Goal: Task Accomplishment & Management: Use online tool/utility

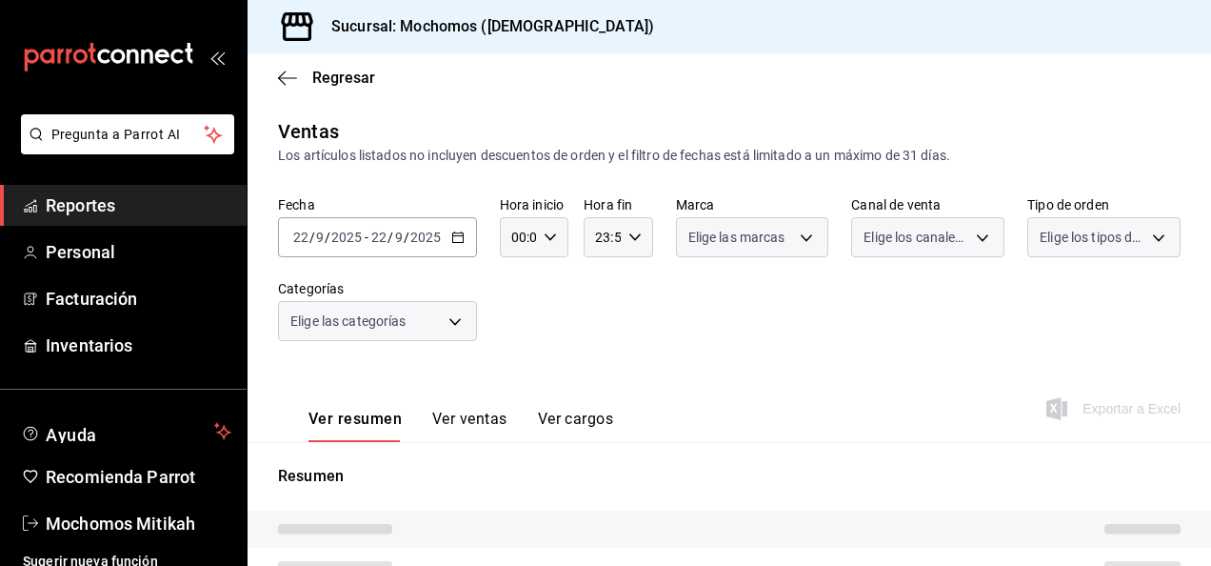
type input "05:00"
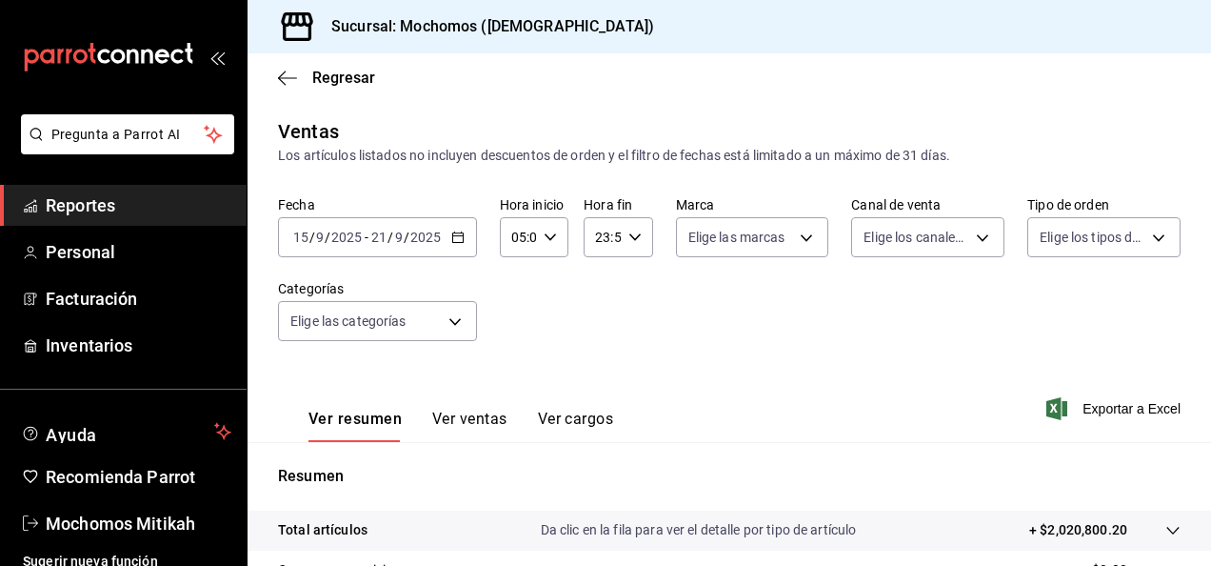
click at [459, 239] on icon "button" at bounding box center [457, 236] width 13 height 13
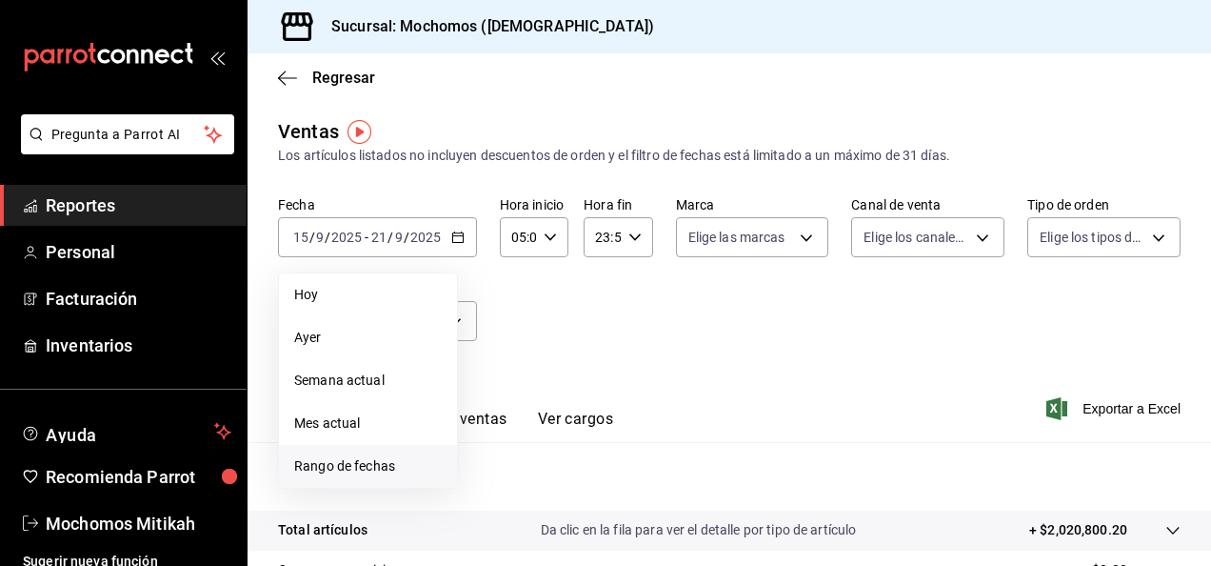
click at [354, 460] on span "Rango de fechas" at bounding box center [368, 466] width 148 height 20
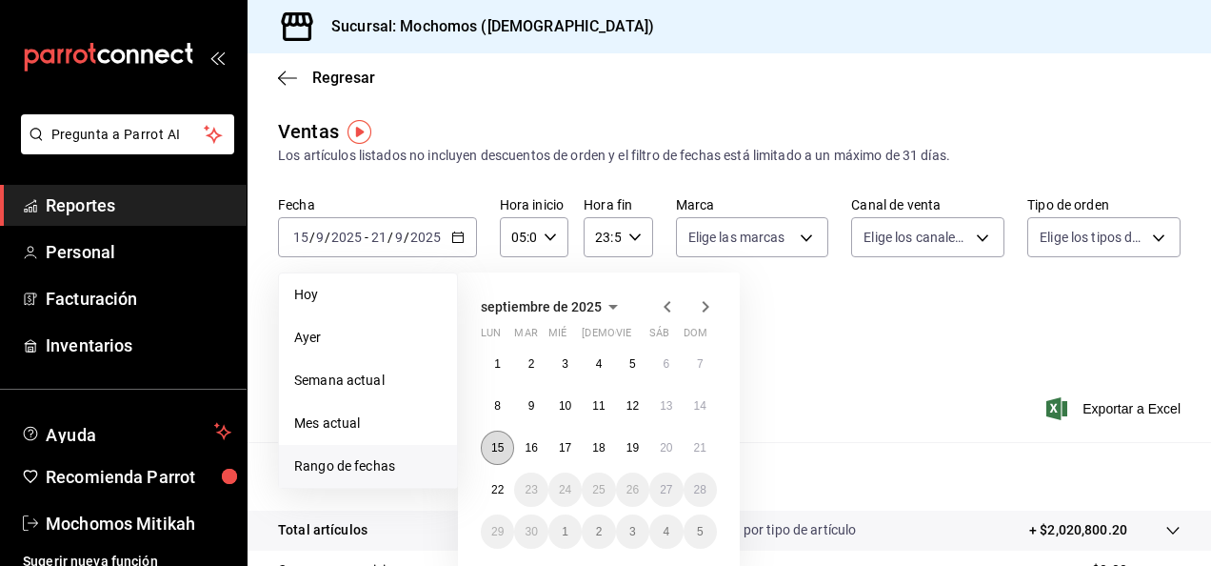
click at [491, 448] on abbr "15" at bounding box center [497, 447] width 12 height 13
click at [508, 495] on button "22" at bounding box center [497, 489] width 33 height 34
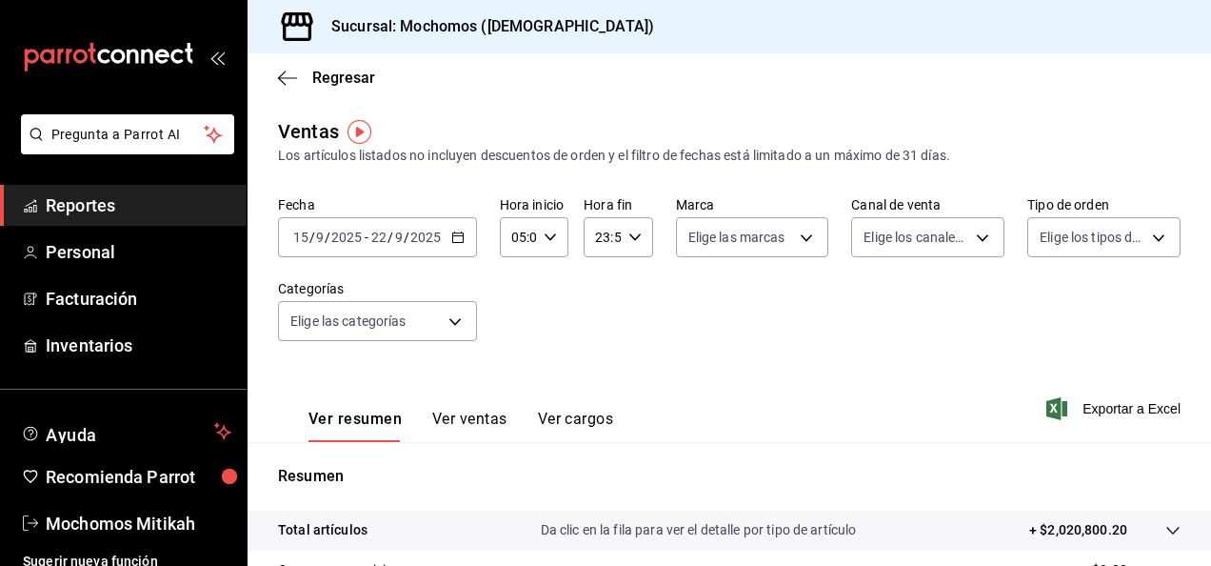
click at [546, 244] on icon "button" at bounding box center [550, 236] width 13 height 13
click at [632, 239] on div at bounding box center [605, 283] width 1211 height 566
click at [632, 239] on icon "button" at bounding box center [634, 236] width 13 height 13
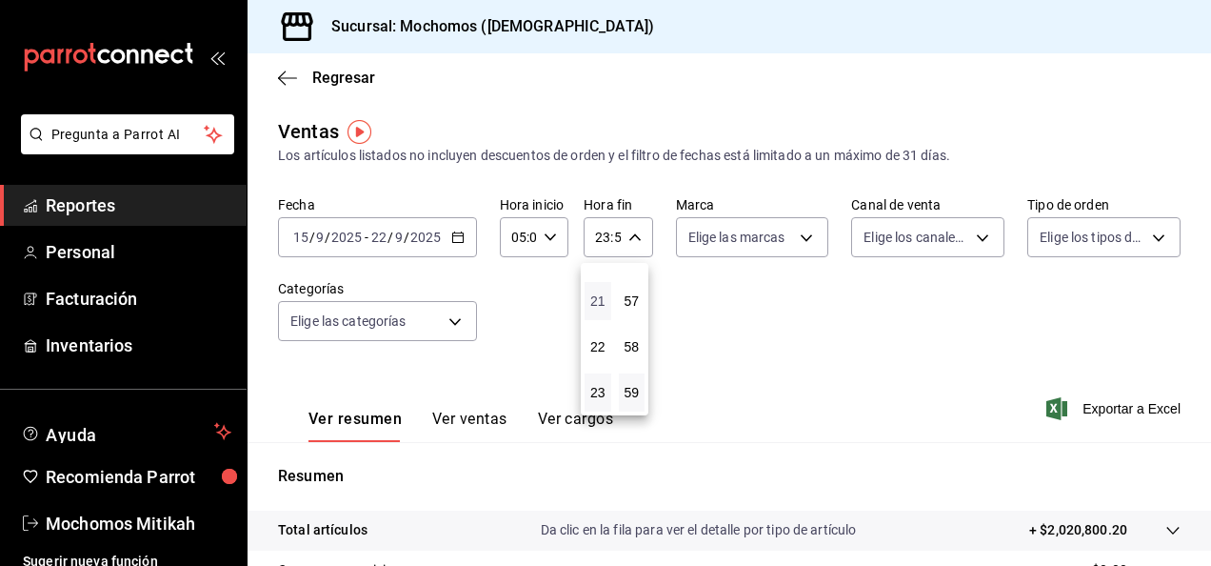
click at [596, 295] on span "21" at bounding box center [598, 300] width 4 height 15
type input "21:59"
click at [597, 373] on span "02" at bounding box center [598, 376] width 4 height 15
type input "02:59"
click at [597, 373] on span "02" at bounding box center [598, 376] width 4 height 15
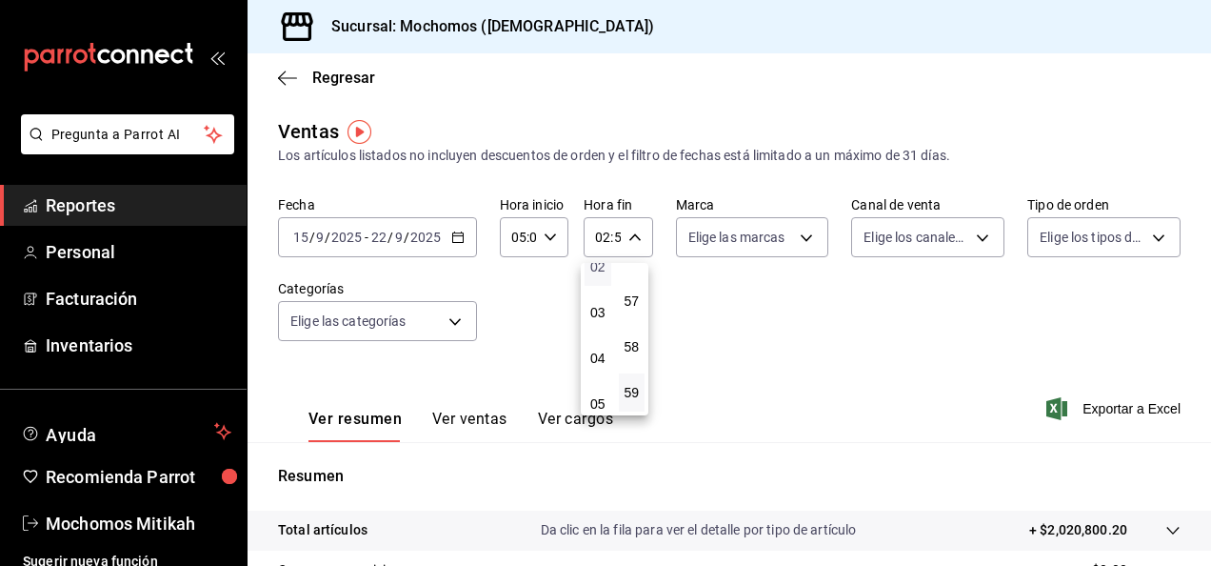
scroll to position [114, 0]
click at [600, 403] on span "05" at bounding box center [598, 399] width 4 height 15
type input "05:59"
click at [634, 341] on span "58" at bounding box center [632, 346] width 4 height 15
click at [635, 275] on button "00" at bounding box center [632, 286] width 27 height 38
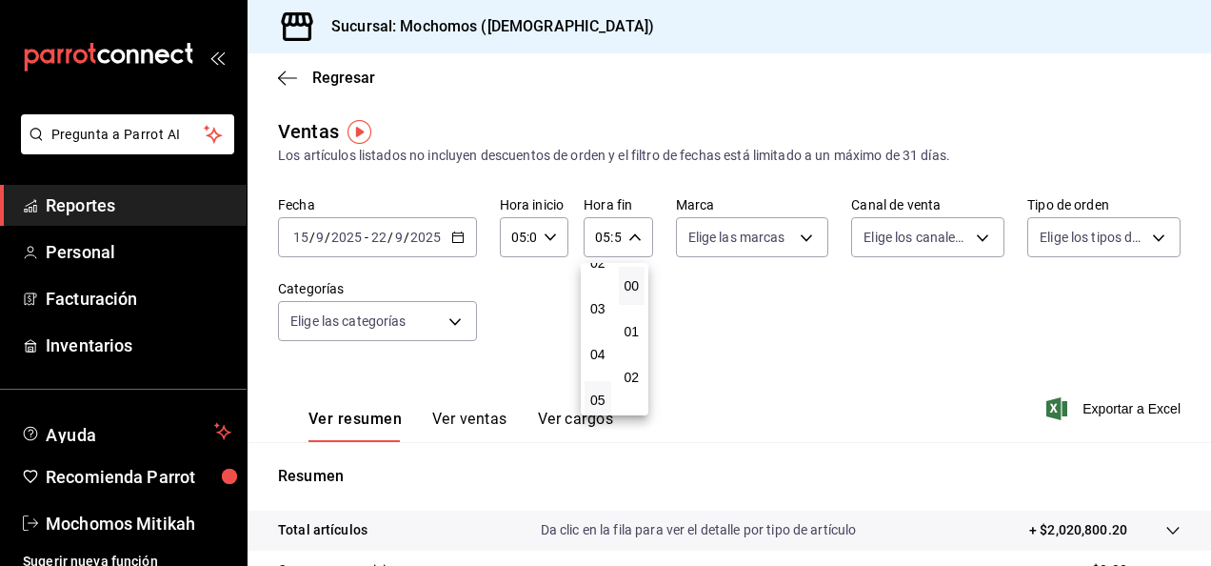
type input "05:00"
click at [899, 368] on div at bounding box center [605, 283] width 1211 height 566
click at [1069, 411] on span "Exportar a Excel" at bounding box center [1115, 408] width 130 height 23
